Goal: Navigation & Orientation: Find specific page/section

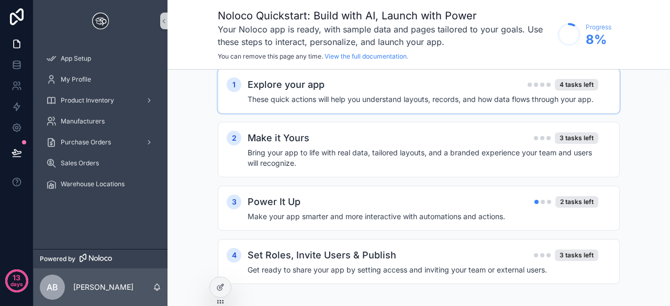
scroll to position [15, 0]
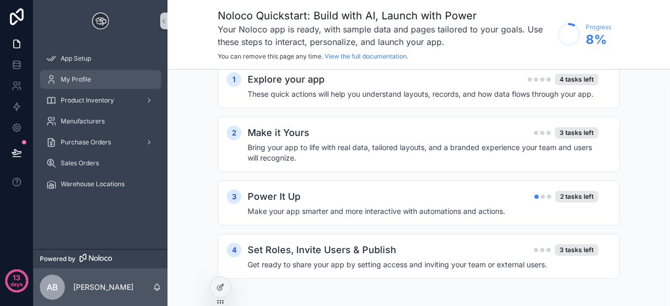
click at [88, 78] on span "My Profile" at bounding box center [76, 79] width 30 height 8
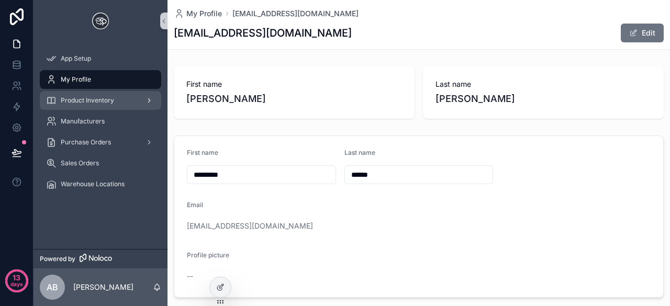
click at [87, 95] on div "Product Inventory" at bounding box center [100, 100] width 109 height 17
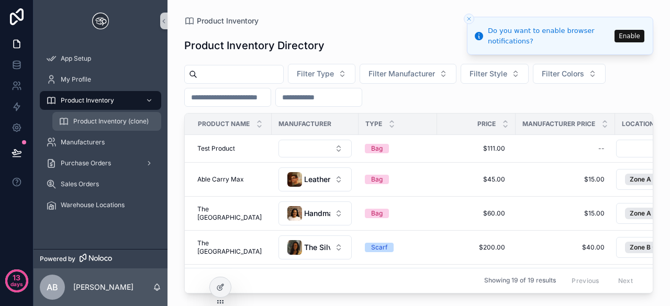
click at [100, 119] on span "Product Inventory (clone)" at bounding box center [110, 121] width 75 height 8
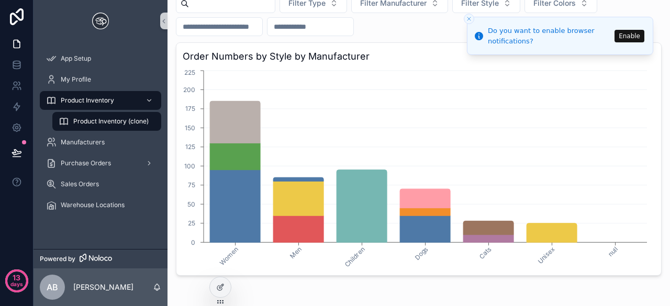
scroll to position [65, 0]
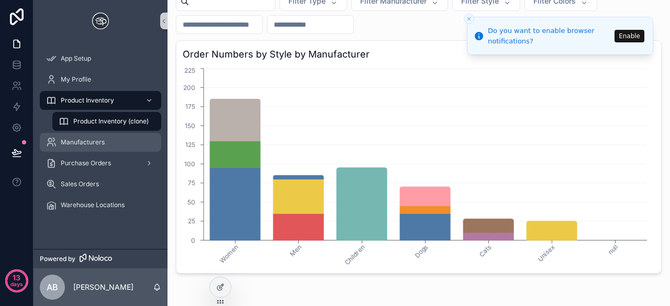
click at [89, 140] on span "Manufacturers" at bounding box center [83, 142] width 44 height 8
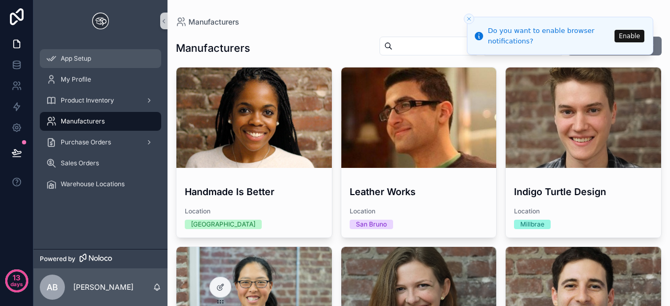
click at [87, 59] on span "App Setup" at bounding box center [76, 58] width 30 height 8
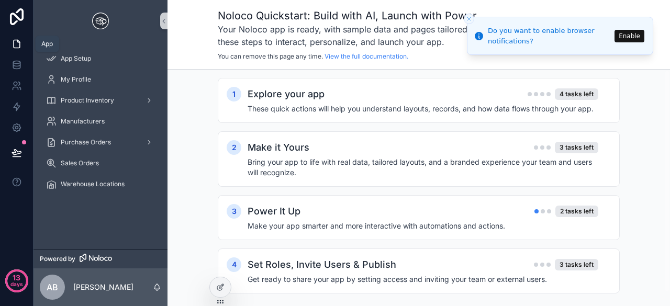
click at [16, 43] on icon at bounding box center [17, 44] width 10 height 10
click at [21, 42] on icon at bounding box center [17, 44] width 10 height 10
click at [20, 14] on icon at bounding box center [16, 16] width 21 height 17
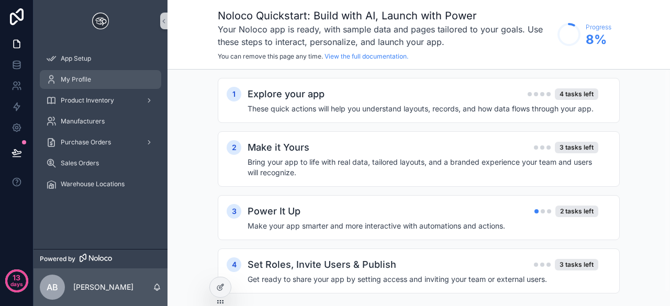
click at [86, 79] on span "My Profile" at bounding box center [76, 79] width 30 height 8
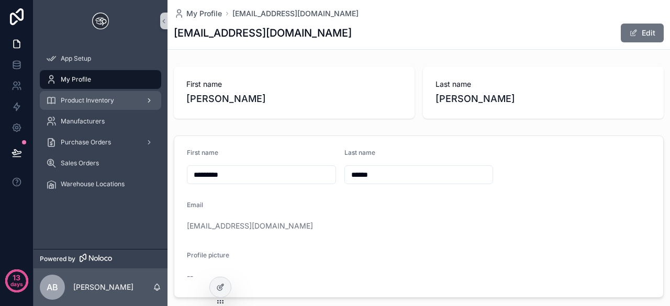
click at [106, 95] on div "Product Inventory" at bounding box center [100, 100] width 109 height 17
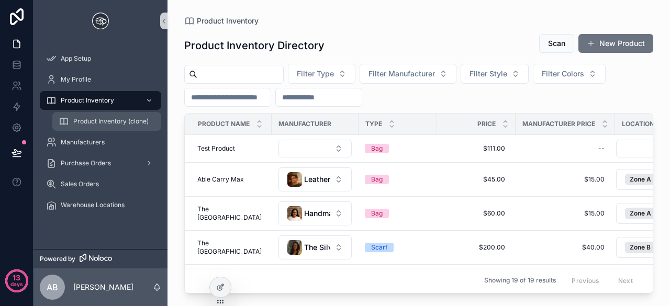
click at [102, 121] on span "Product Inventory (clone)" at bounding box center [110, 121] width 75 height 8
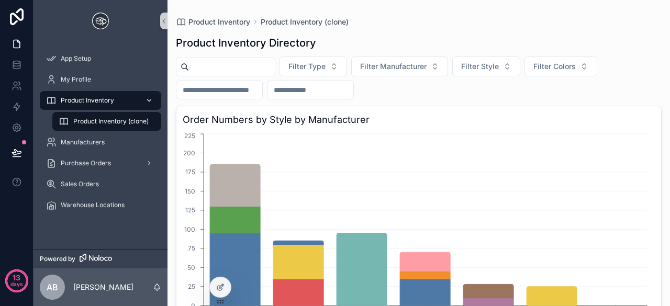
click at [70, 104] on span "Product Inventory" at bounding box center [87, 100] width 53 height 8
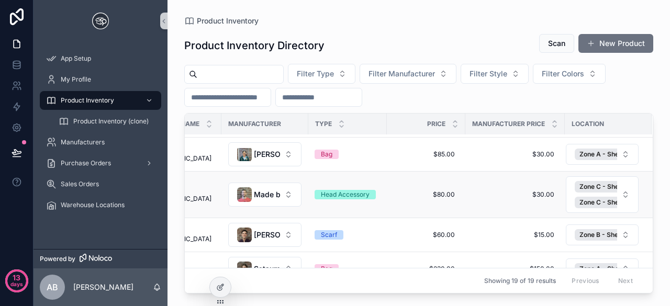
scroll to position [471, 55]
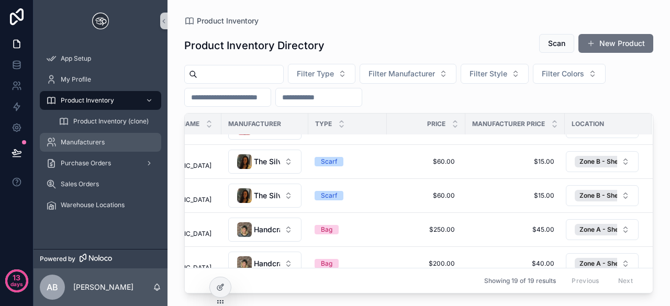
click at [100, 144] on span "Manufacturers" at bounding box center [83, 142] width 44 height 8
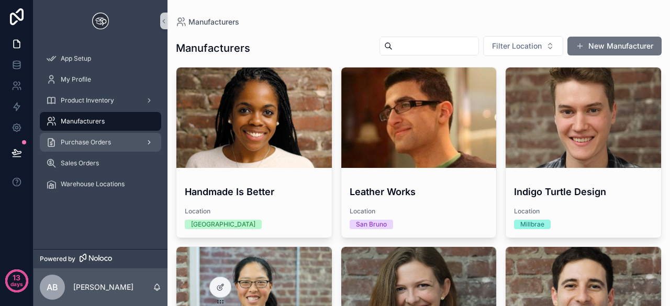
click at [95, 150] on div "Purchase Orders" at bounding box center [100, 142] width 109 height 17
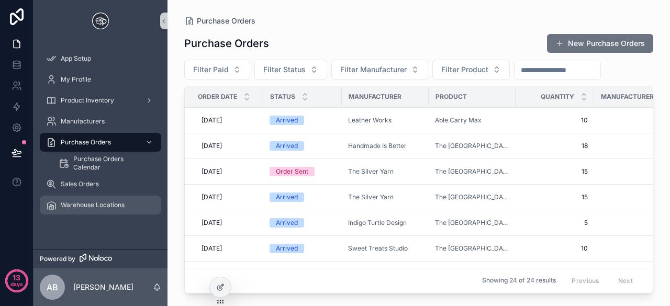
click at [115, 202] on span "Warehouse Locations" at bounding box center [93, 205] width 64 height 8
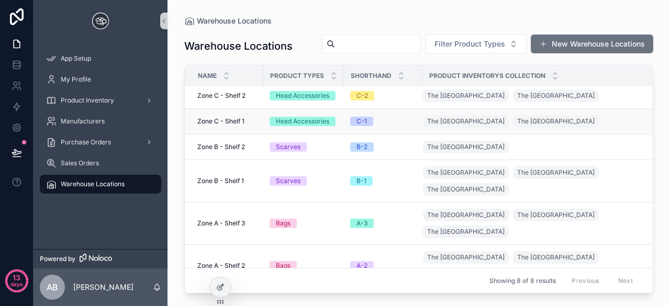
scroll to position [44, 0]
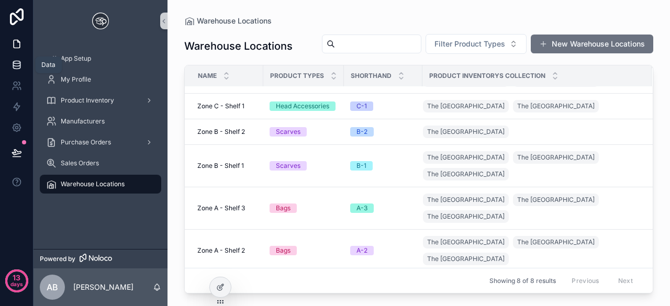
click at [16, 65] on icon at bounding box center [16, 64] width 7 height 4
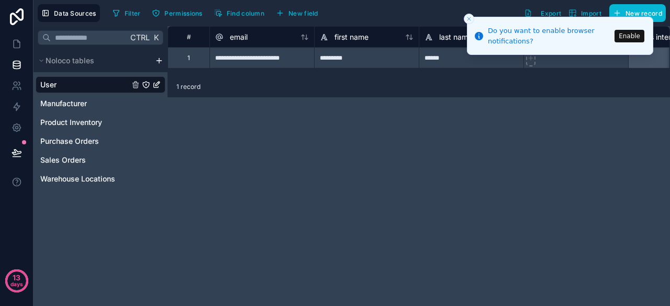
click at [195, 60] on div "1" at bounding box center [188, 57] width 42 height 21
click at [70, 59] on span "Noloco tables" at bounding box center [70, 60] width 49 height 10
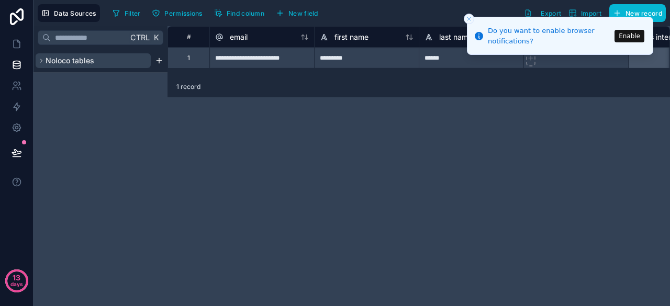
click at [57, 63] on span "Noloco tables" at bounding box center [70, 60] width 49 height 10
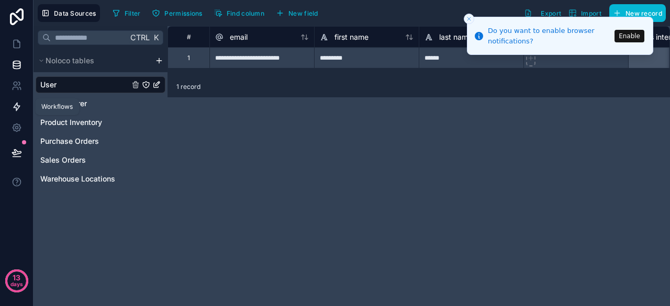
click at [17, 105] on icon at bounding box center [17, 107] width 6 height 8
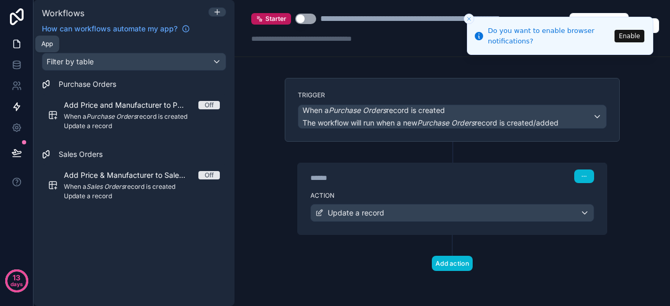
click at [18, 42] on icon at bounding box center [17, 44] width 10 height 10
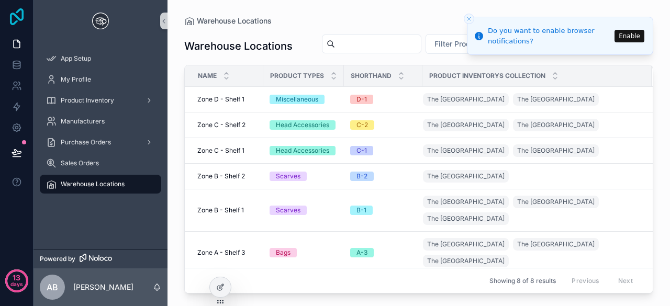
click at [15, 21] on icon at bounding box center [16, 16] width 21 height 17
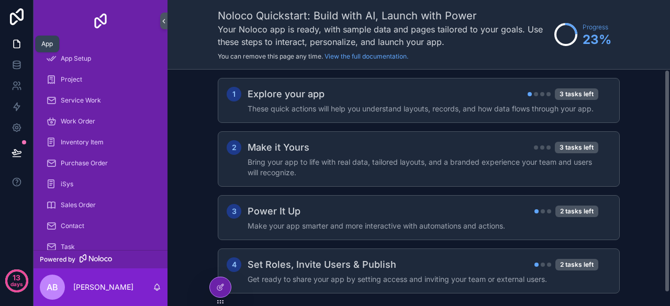
click at [19, 43] on icon at bounding box center [17, 44] width 10 height 10
click at [19, 42] on icon at bounding box center [17, 44] width 10 height 10
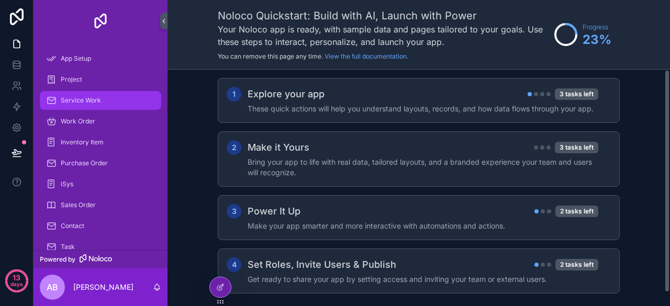
click at [95, 102] on span "Service Work" at bounding box center [81, 100] width 40 height 8
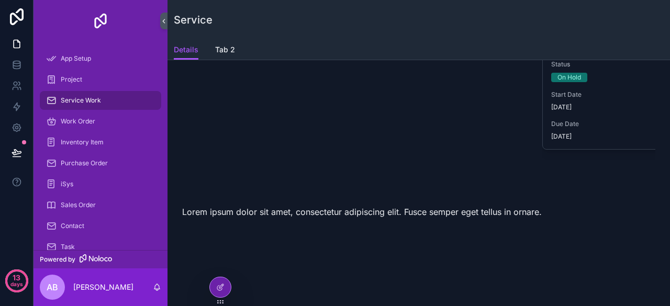
scroll to position [598, 0]
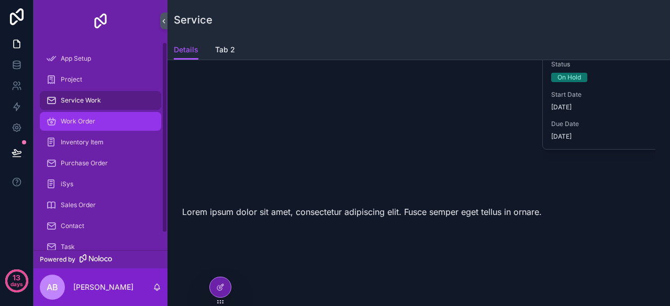
click at [95, 123] on span "Work Order" at bounding box center [78, 121] width 35 height 8
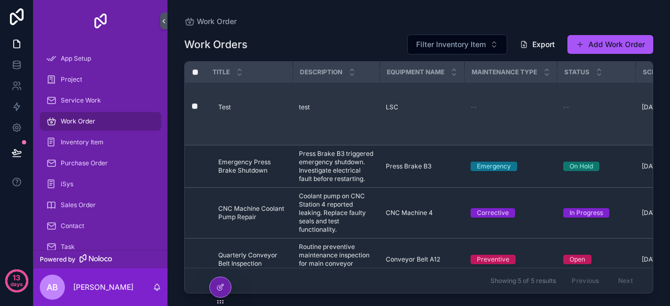
scroll to position [48, 0]
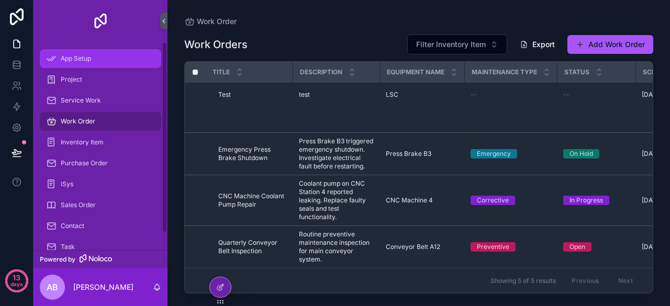
click at [95, 59] on div "App Setup" at bounding box center [100, 58] width 109 height 17
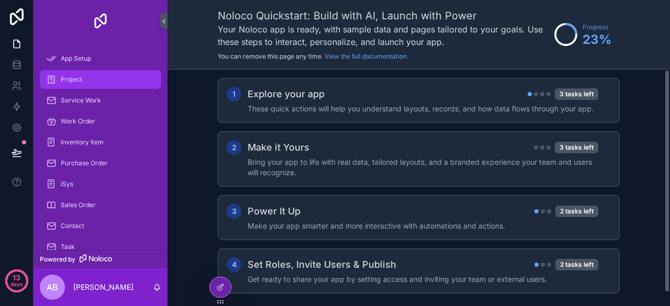
click at [90, 81] on div "Project" at bounding box center [100, 79] width 109 height 17
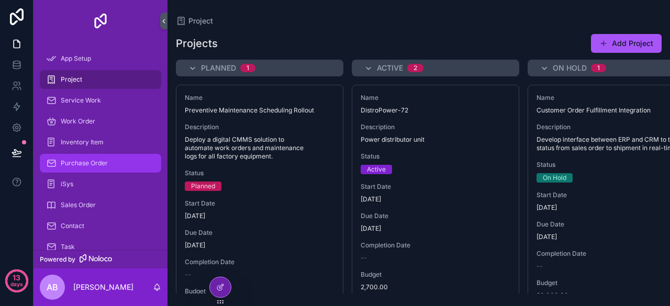
click at [80, 168] on div "Purchase Order" at bounding box center [100, 163] width 109 height 17
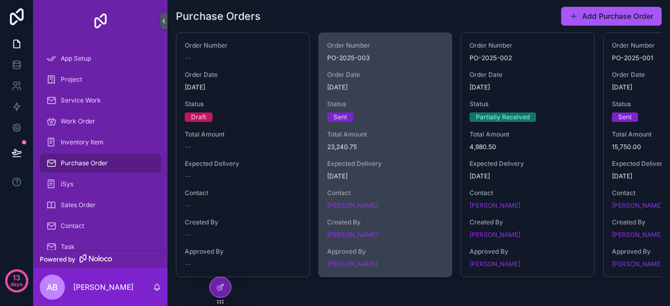
scroll to position [45, 0]
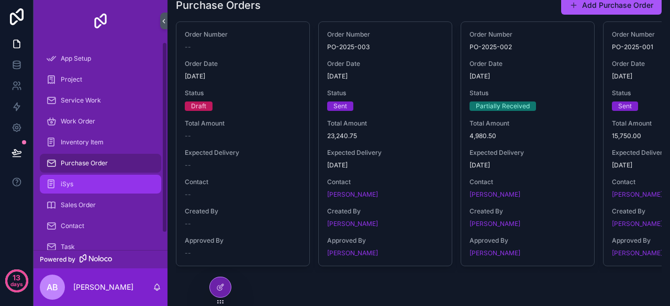
click at [79, 186] on div "iSys" at bounding box center [100, 184] width 109 height 17
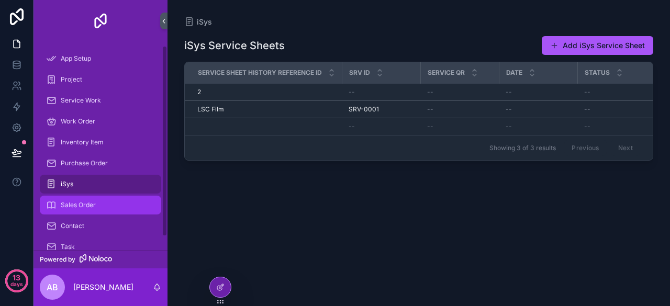
scroll to position [19, 0]
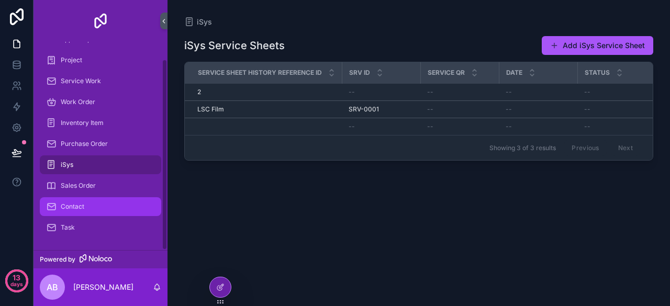
click at [102, 202] on div "Contact" at bounding box center [100, 206] width 109 height 17
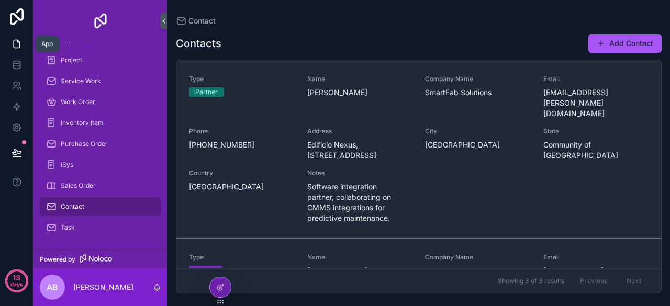
click at [18, 47] on icon at bounding box center [17, 44] width 10 height 10
click at [21, 87] on icon at bounding box center [17, 86] width 10 height 10
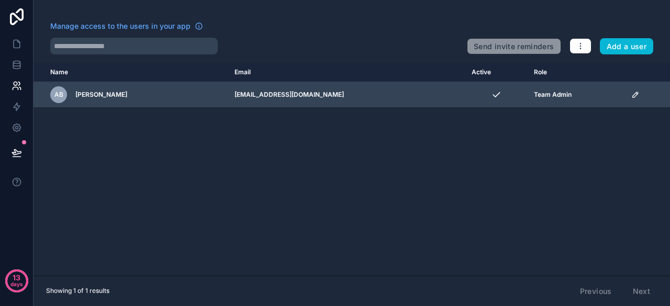
click at [98, 97] on span "[PERSON_NAME]" at bounding box center [101, 95] width 52 height 8
click at [111, 94] on span "[PERSON_NAME]" at bounding box center [101, 95] width 52 height 8
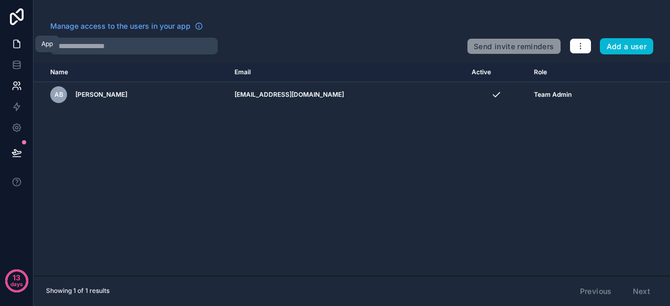
click at [15, 43] on icon at bounding box center [17, 44] width 10 height 10
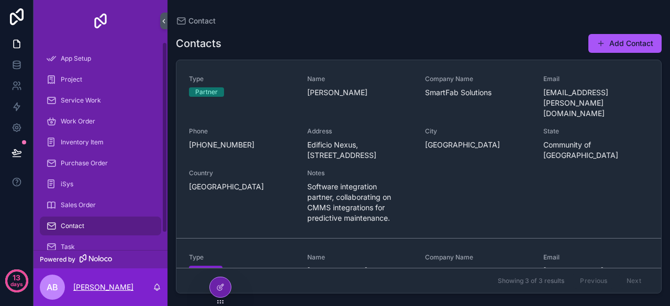
click at [121, 283] on p "[PERSON_NAME]" at bounding box center [103, 287] width 60 height 10
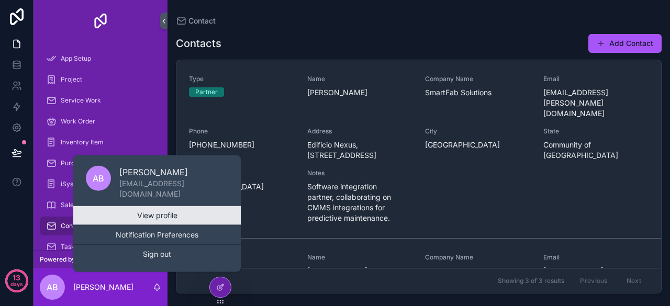
click at [161, 216] on link "View profile" at bounding box center [156, 215] width 167 height 19
